Goal: Task Accomplishment & Management: Manage account settings

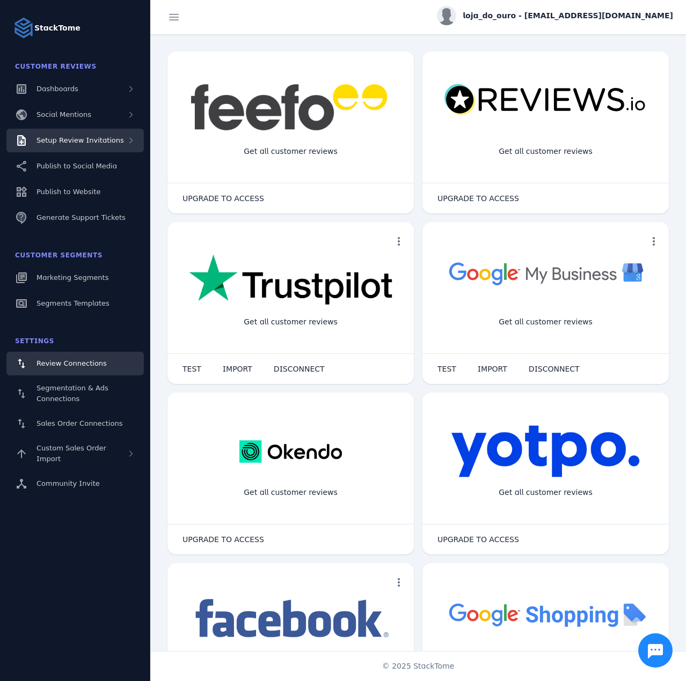
click at [82, 140] on span "Setup Review Invitations" at bounding box center [79, 140] width 87 height 8
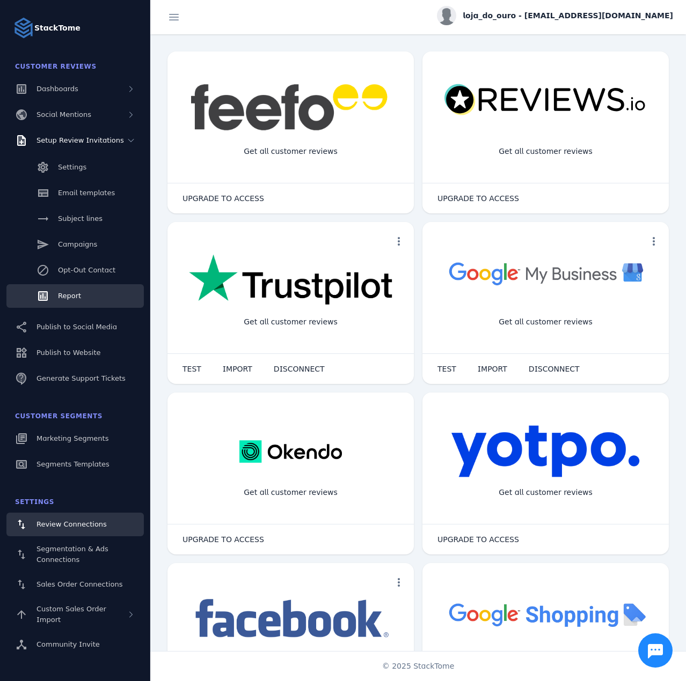
click at [72, 290] on link "Report" at bounding box center [74, 296] width 137 height 24
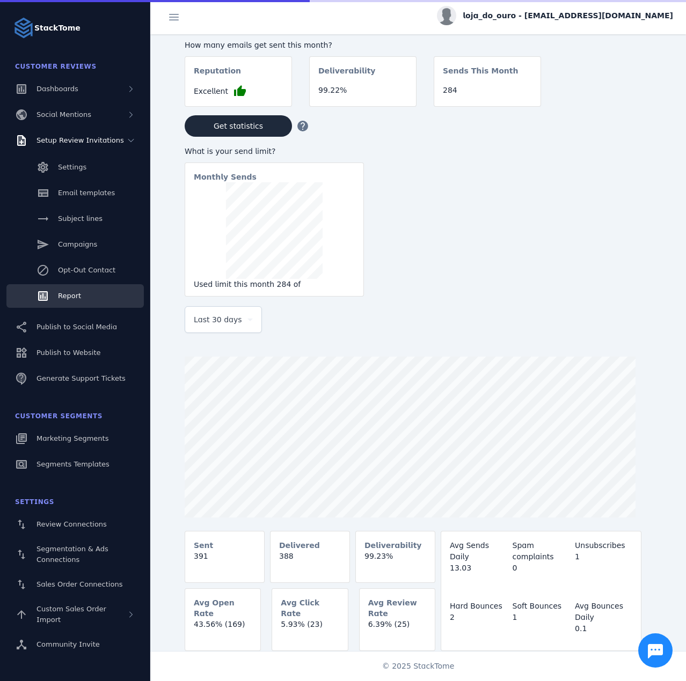
click at [247, 331] on div "Last 30 days" at bounding box center [223, 320] width 59 height 26
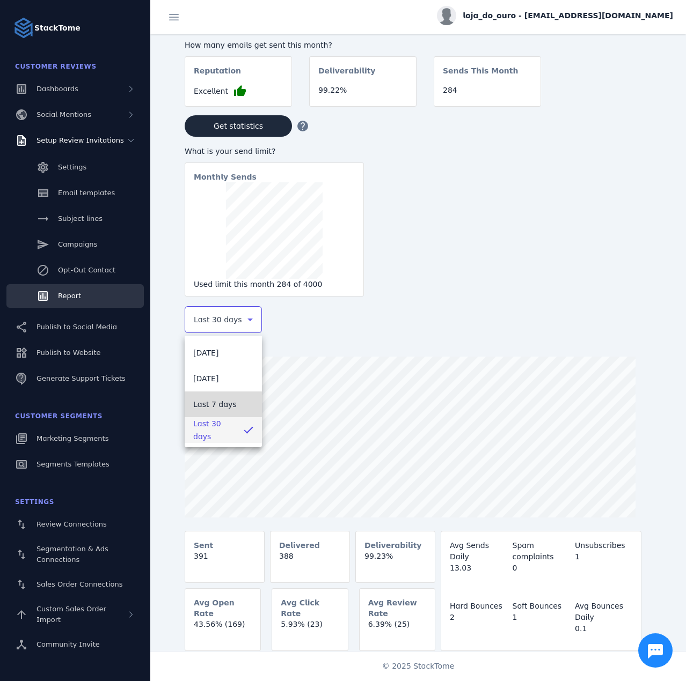
click at [214, 404] on span "Last 7 days" at bounding box center [214, 404] width 43 height 13
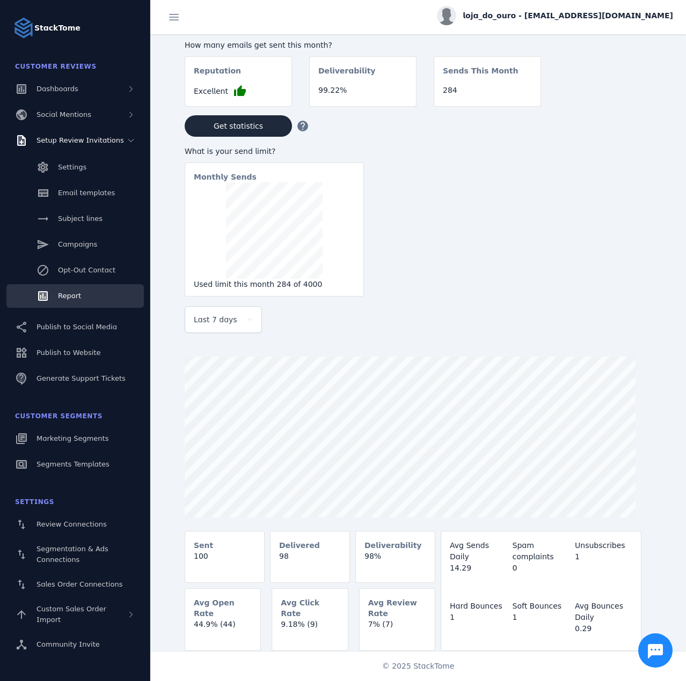
click at [599, 15] on span "loja_do_ouro - [EMAIL_ADDRESS][DOMAIN_NAME]" at bounding box center [568, 15] width 210 height 11
click at [644, 102] on span "Sign out" at bounding box center [639, 103] width 31 height 13
